Goal: Task Accomplishment & Management: Manage account settings

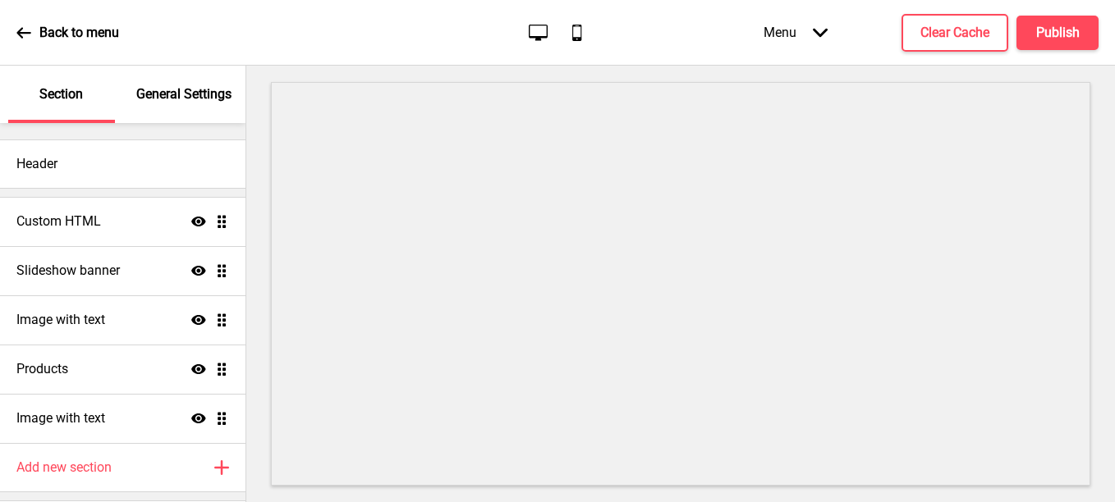
click at [13, 36] on div "Back to menu Desktop Mobile Menu Arrow down Product Page Store Information Chec…" at bounding box center [557, 33] width 1115 height 66
click at [18, 34] on icon at bounding box center [23, 32] width 14 height 11
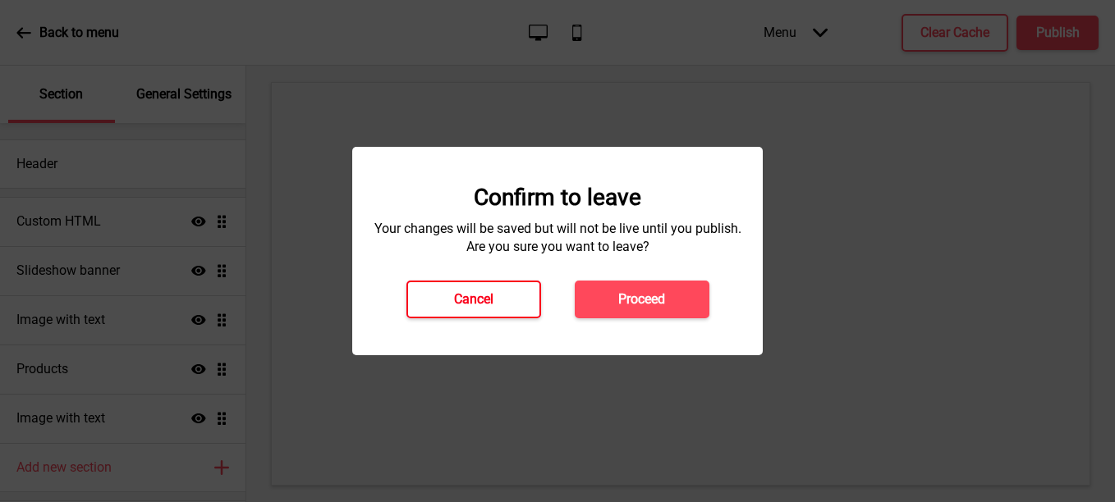
click at [476, 305] on h4 "Cancel" at bounding box center [473, 300] width 39 height 18
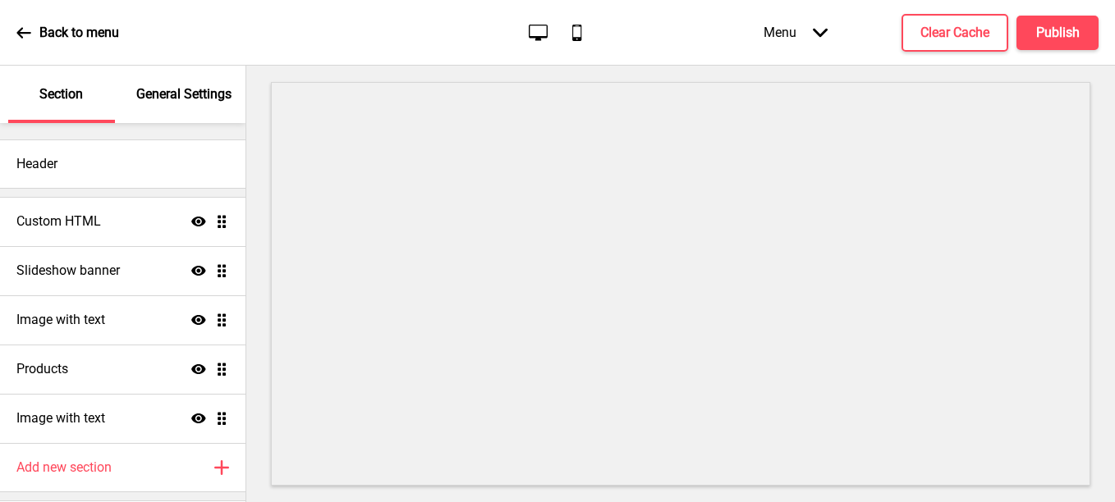
click at [817, 34] on icon "Arrow down" at bounding box center [820, 32] width 15 height 15
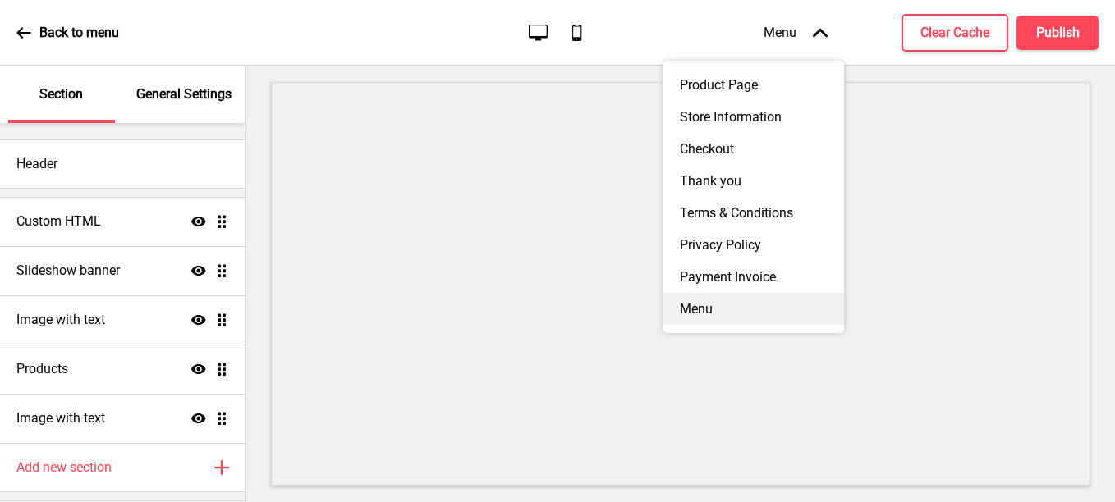
click at [711, 325] on div "Menu" at bounding box center [753, 309] width 181 height 32
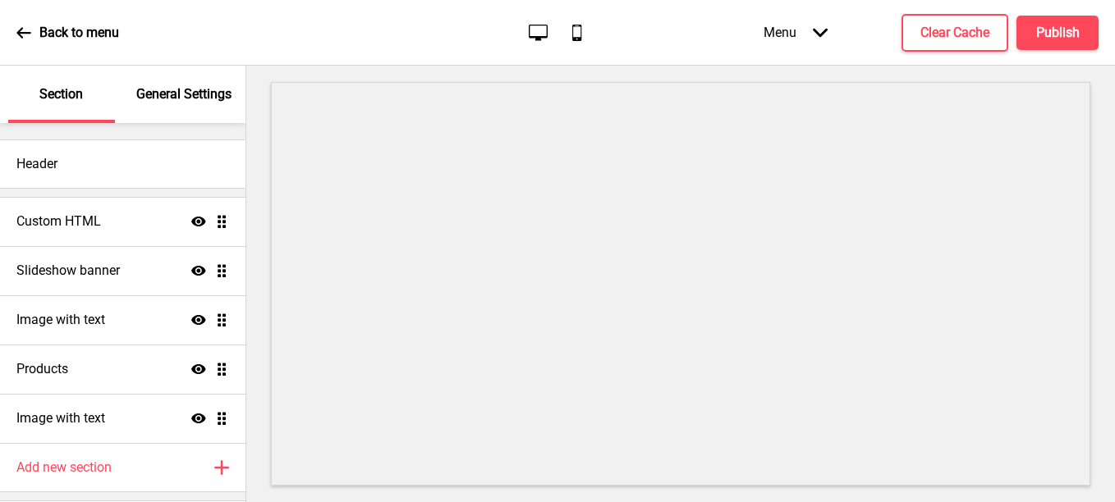
click at [9, 33] on div "Back to menu Desktop Mobile Menu Arrow down Product Page Store Information Chec…" at bounding box center [557, 33] width 1115 height 66
click at [547, 37] on icon at bounding box center [538, 32] width 19 height 16
click at [17, 34] on icon at bounding box center [23, 32] width 15 height 15
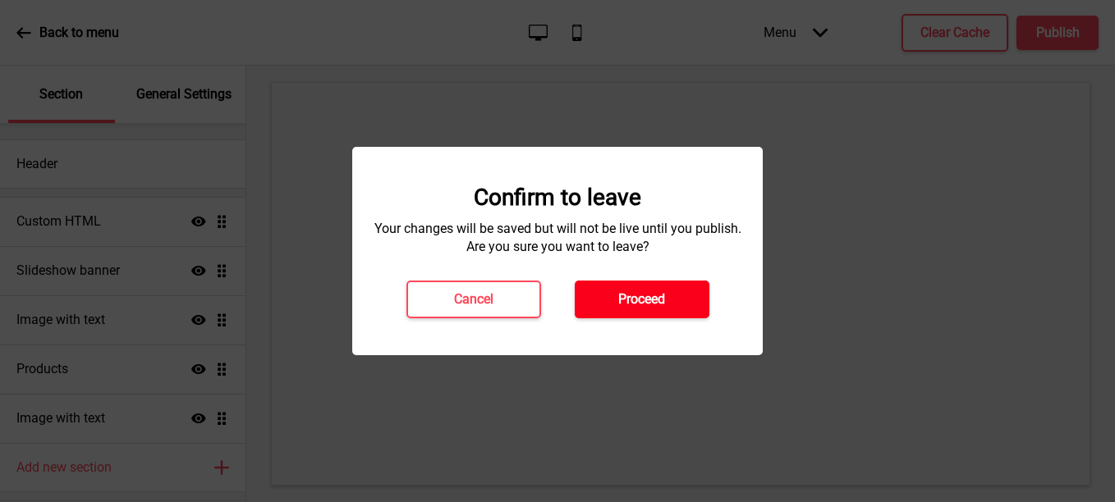
click at [624, 305] on h4 "Proceed" at bounding box center [641, 300] width 47 height 18
